Goal: Transaction & Acquisition: Purchase product/service

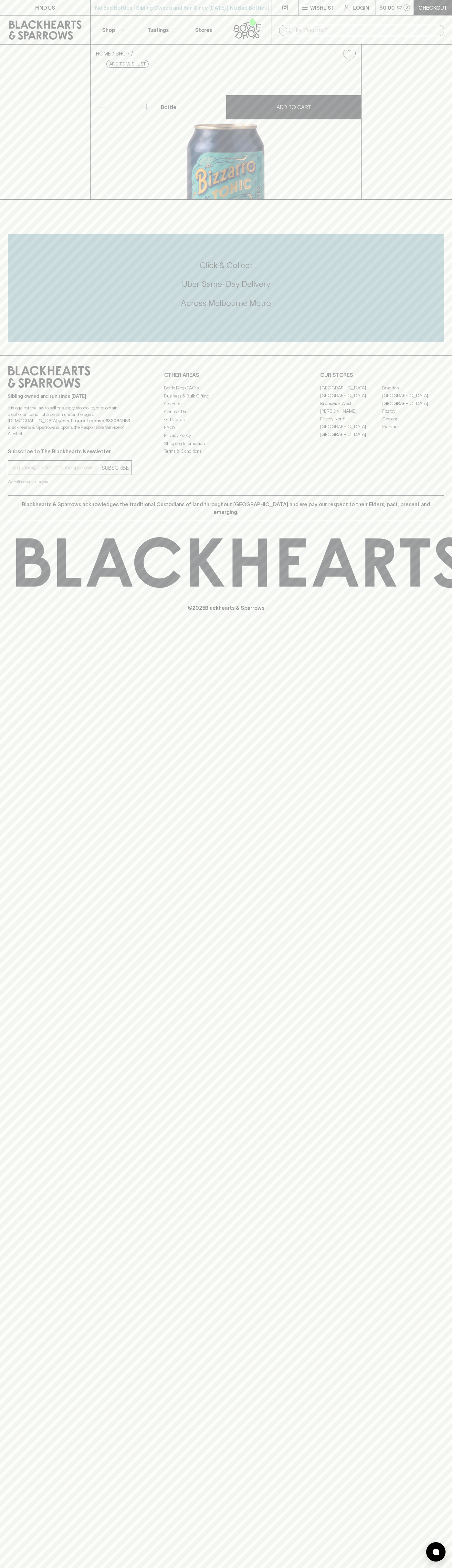
click at [428, 27] on input "text" at bounding box center [366, 30] width 144 height 10
click at [442, 628] on div "© 2025 Blackhearts & Sparrows" at bounding box center [226, 574] width 452 height 107
click at [267, 1567] on html "FIND US | No Bad Bottles | Sibling Owned and Run Since 2006 | No Bad Bottles | …" at bounding box center [226, 784] width 452 height 1568
click at [9, 919] on div "FIND US | No Bad Bottles | Sibling Owned and Run Since 2006 | No Bad Bottles | …" at bounding box center [226, 784] width 452 height 1568
